Goal: Use online tool/utility: Utilize a website feature to perform a specific function

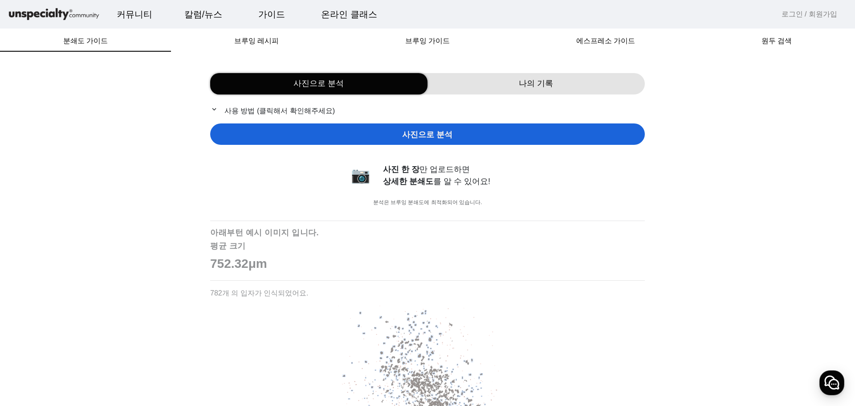
click at [443, 134] on span "사진으로 분석" at bounding box center [427, 135] width 50 height 12
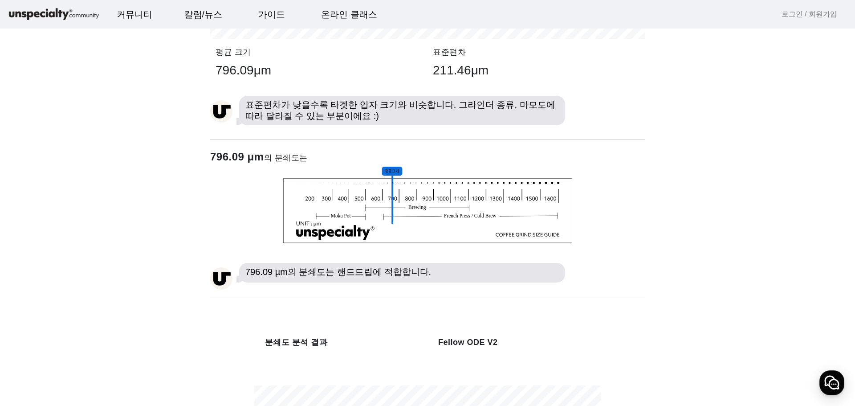
scroll to position [980, 0]
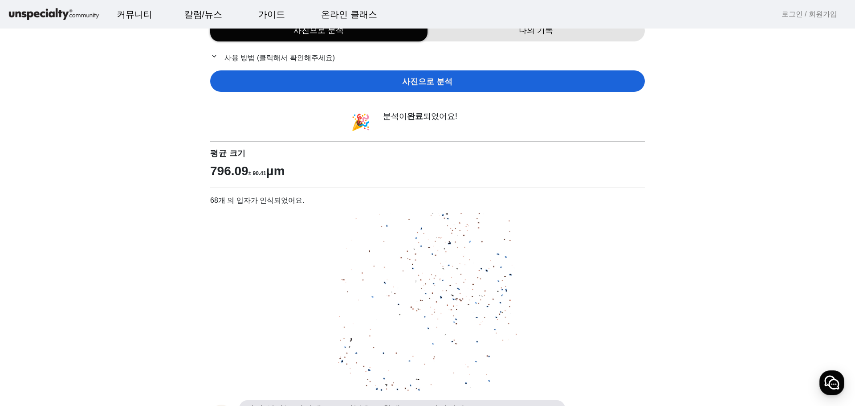
scroll to position [0, 0]
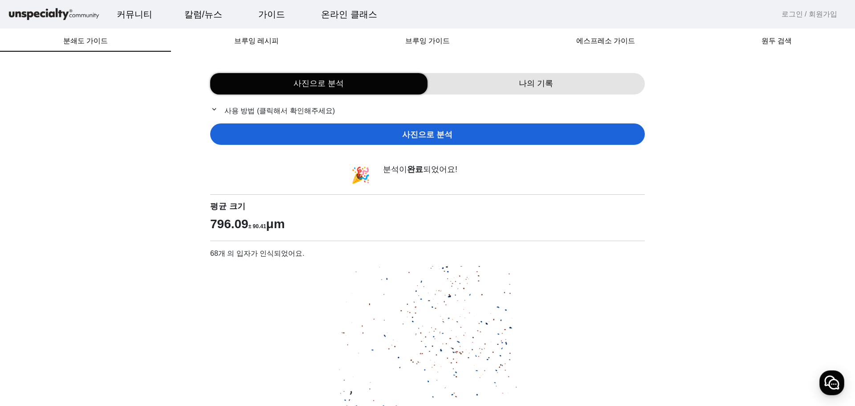
click at [400, 137] on div "사진으로 분석" at bounding box center [427, 133] width 435 height 21
